Goal: Navigation & Orientation: Find specific page/section

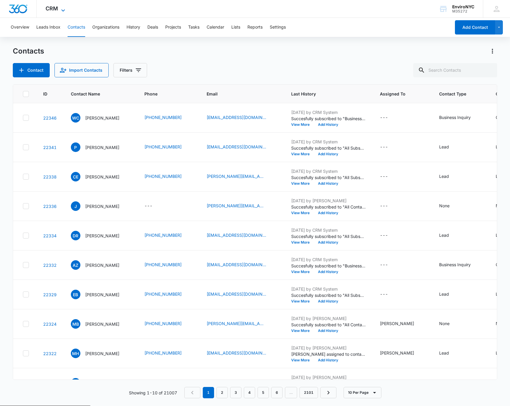
click at [54, 7] on span "CRM" at bounding box center [52, 8] width 12 height 6
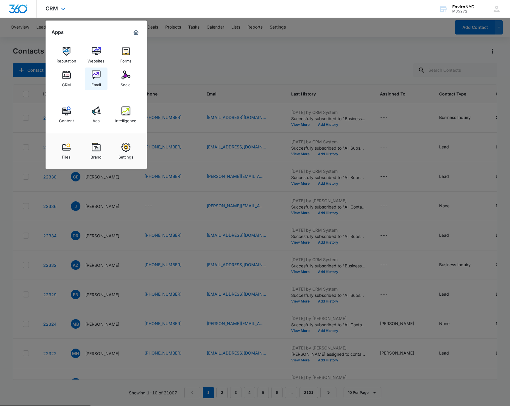
click at [97, 73] on img at bounding box center [96, 75] width 9 height 9
